Goal: Information Seeking & Learning: Learn about a topic

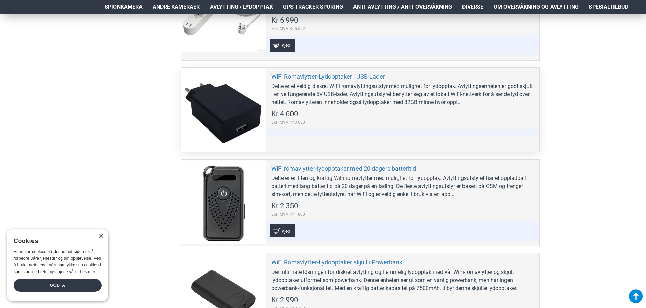
scroll to position [948, 0]
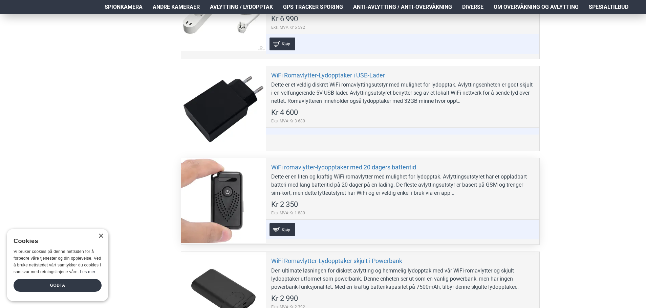
click at [234, 204] on div at bounding box center [223, 200] width 85 height 85
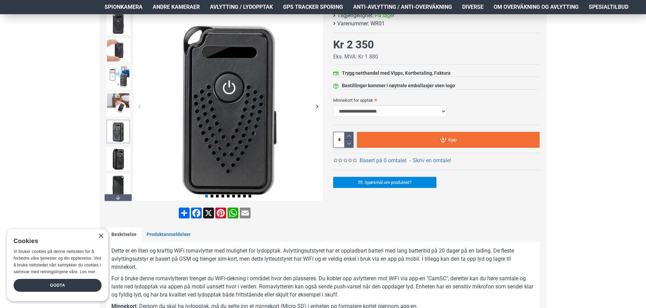
scroll to position [102, 0]
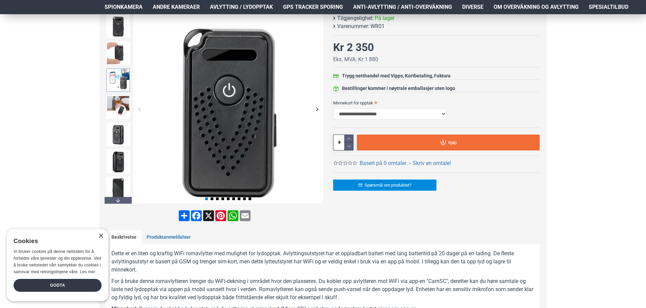
click at [123, 86] on img at bounding box center [118, 80] width 24 height 24
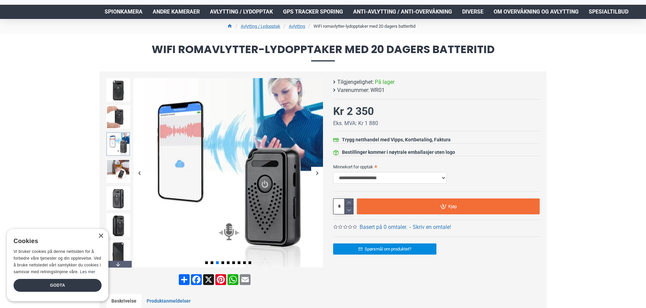
scroll to position [34, 0]
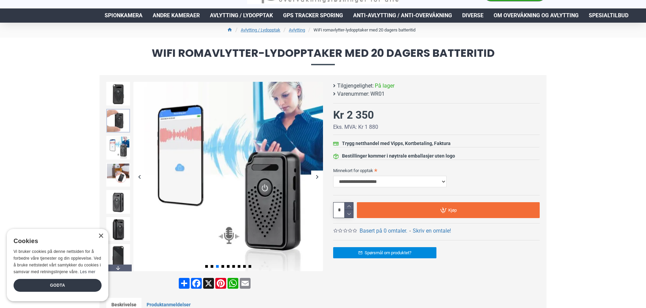
click at [117, 120] on img at bounding box center [118, 121] width 24 height 24
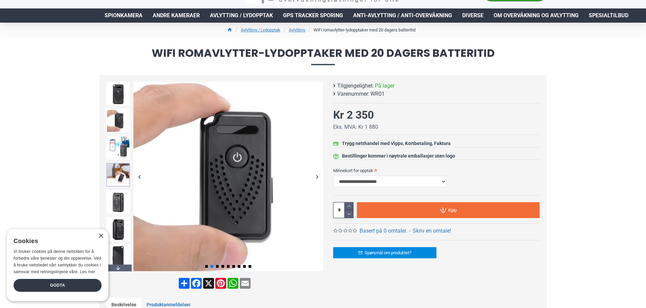
click at [119, 180] on img at bounding box center [118, 175] width 24 height 24
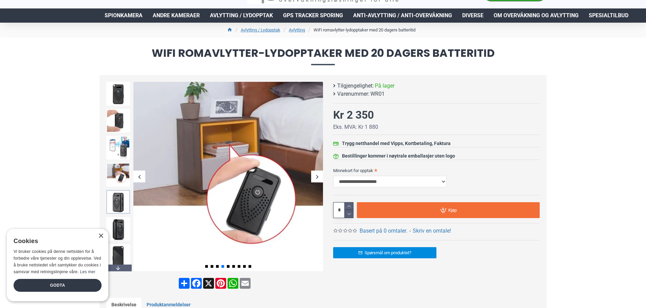
click at [120, 198] on img at bounding box center [118, 202] width 24 height 24
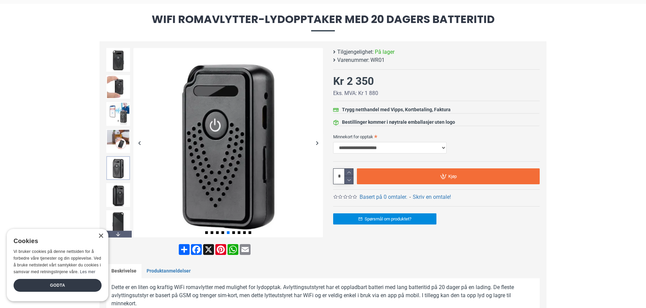
click at [120, 198] on img at bounding box center [118, 195] width 24 height 24
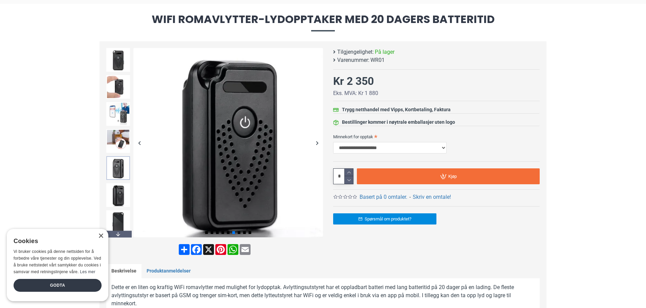
scroll to position [102, 0]
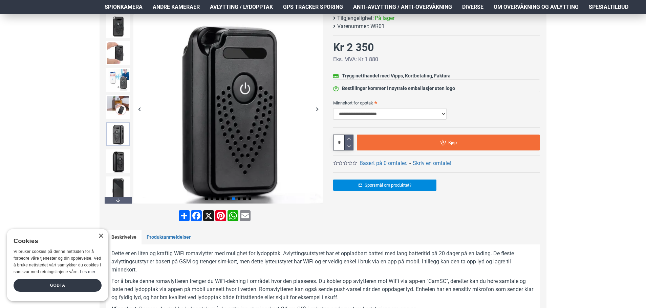
click at [120, 198] on div "Next slide" at bounding box center [118, 200] width 27 height 7
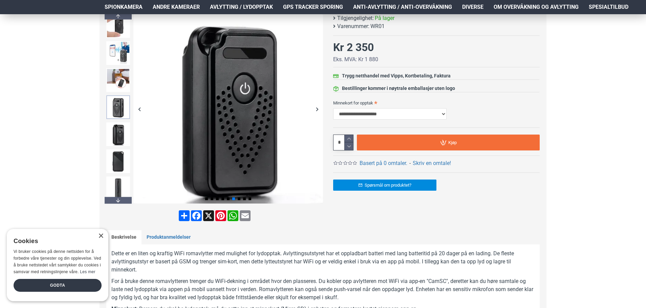
click at [120, 198] on div "Next slide" at bounding box center [118, 200] width 27 height 7
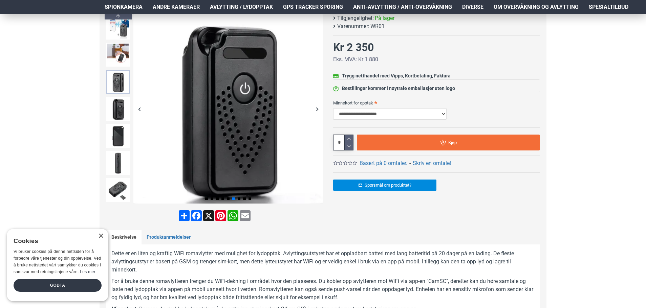
click at [120, 198] on div "Next slide" at bounding box center [118, 200] width 27 height 7
click at [122, 192] on img at bounding box center [118, 190] width 24 height 24
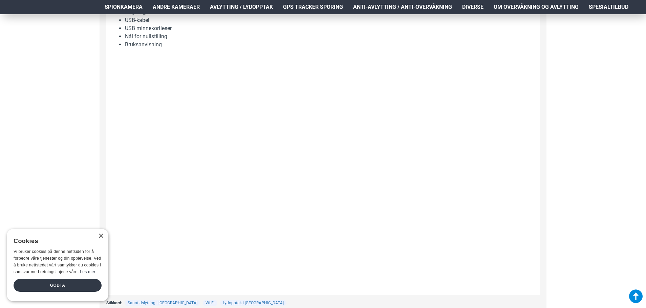
scroll to position [609, 0]
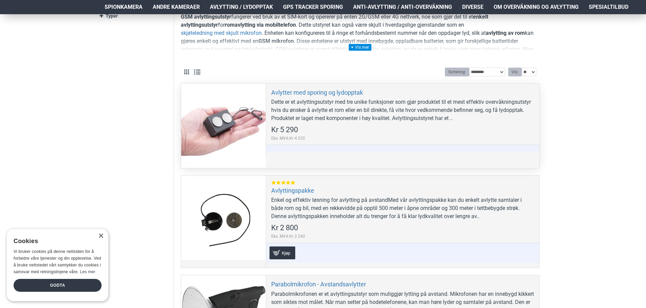
scroll to position [34, 0]
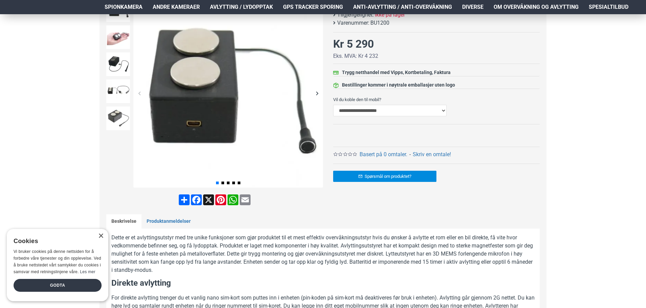
scroll to position [169, 0]
